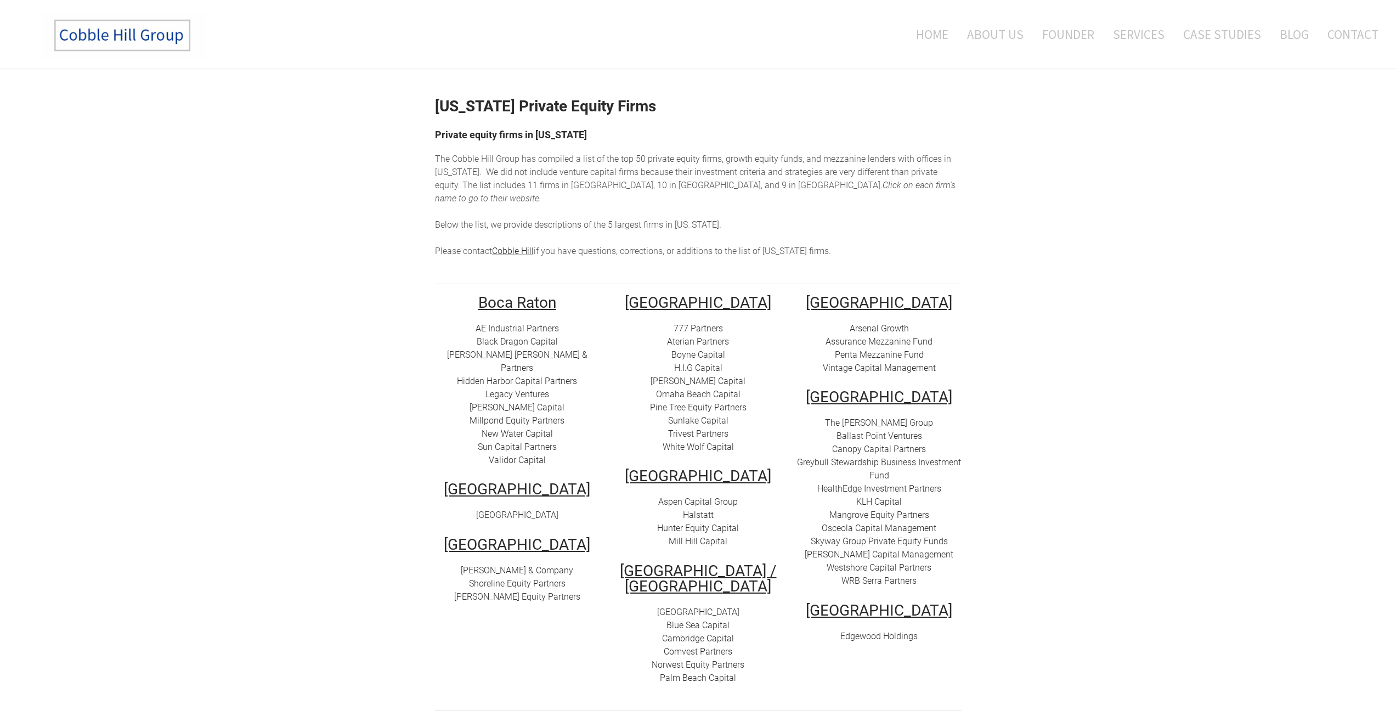
click at [515, 323] on link "AE Industrial Partners" at bounding box center [517, 328] width 83 height 10
click at [516, 336] on link "Black Dragon Capital" at bounding box center [517, 341] width 81 height 10
click at [519, 376] on link "Hidden Harbor Capital Partners" at bounding box center [517, 381] width 120 height 10
click at [527, 429] on link "New Water Capital" at bounding box center [517, 434] width 71 height 10
click at [502, 510] on link "[GEOGRAPHIC_DATA]" at bounding box center [517, 515] width 82 height 10
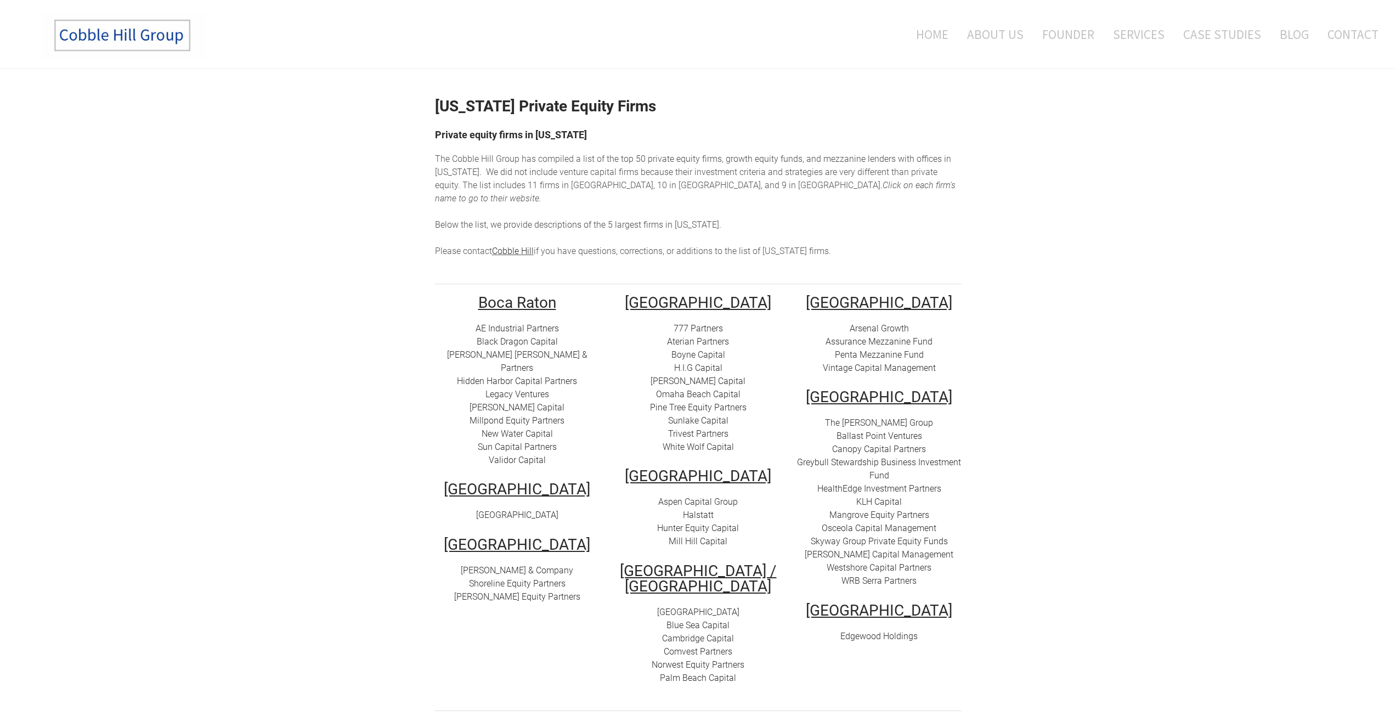
click at [682, 323] on font "777 Partners" at bounding box center [698, 328] width 49 height 10
click at [687, 389] on link "Omaha Beach Capital" at bounding box center [698, 394] width 85 height 10
click at [717, 429] on link "Trivest Partners" at bounding box center [698, 434] width 60 height 10
click at [687, 376] on link "[PERSON_NAME] Capital" at bounding box center [698, 381] width 95 height 10
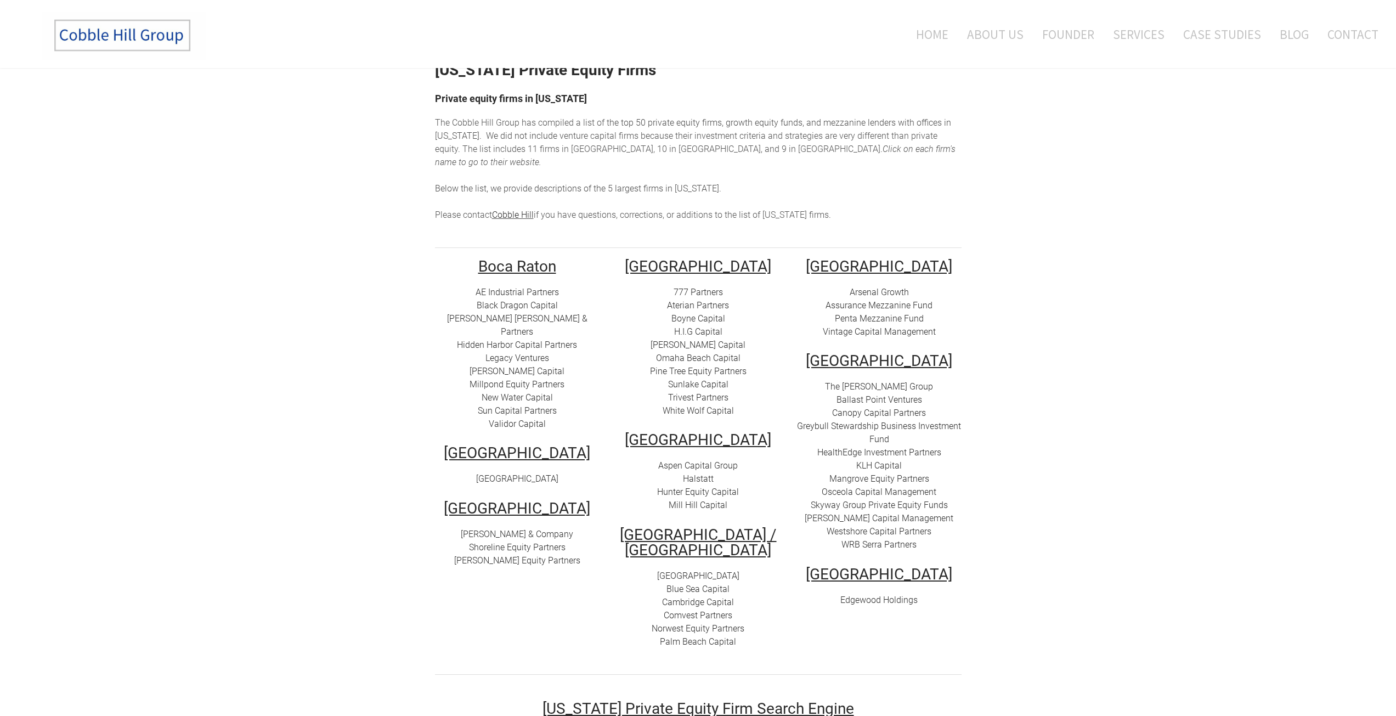
scroll to position [55, 0]
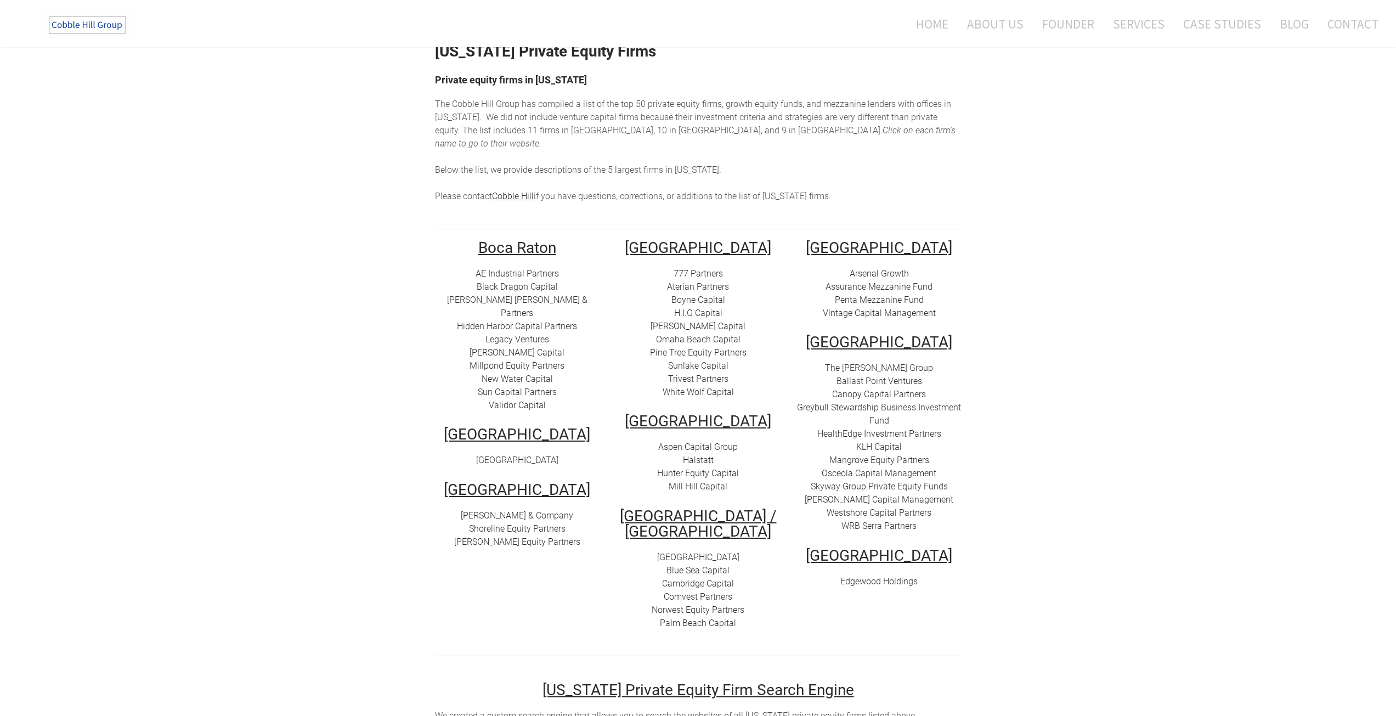
click at [715, 552] on link "[GEOGRAPHIC_DATA]" at bounding box center [698, 557] width 82 height 10
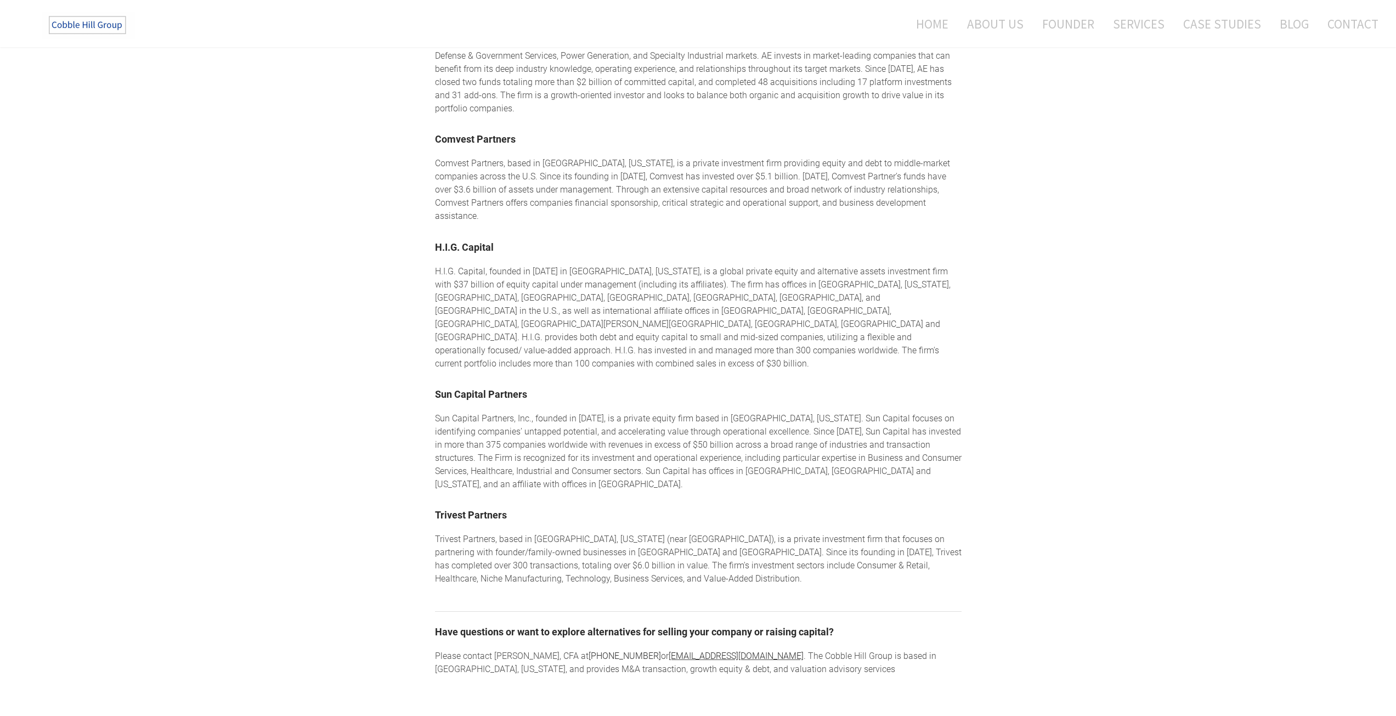
scroll to position [988, 0]
